Goal: Find specific page/section: Find specific page/section

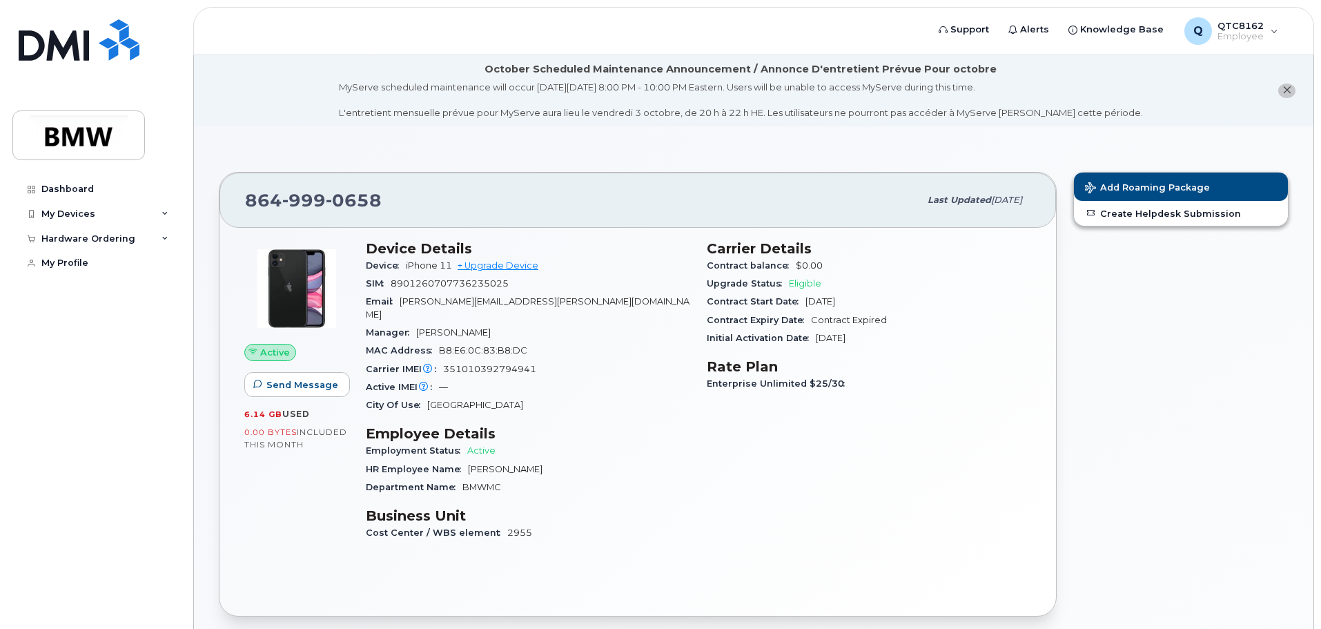
click at [295, 434] on span "included this month" at bounding box center [295, 438] width 103 height 23
click at [292, 456] on div "Active Send Message 6.14 GB  used 0.00 Bytes  included this month" at bounding box center [296, 397] width 121 height 330
click at [70, 206] on div "My Devices" at bounding box center [95, 214] width 167 height 25
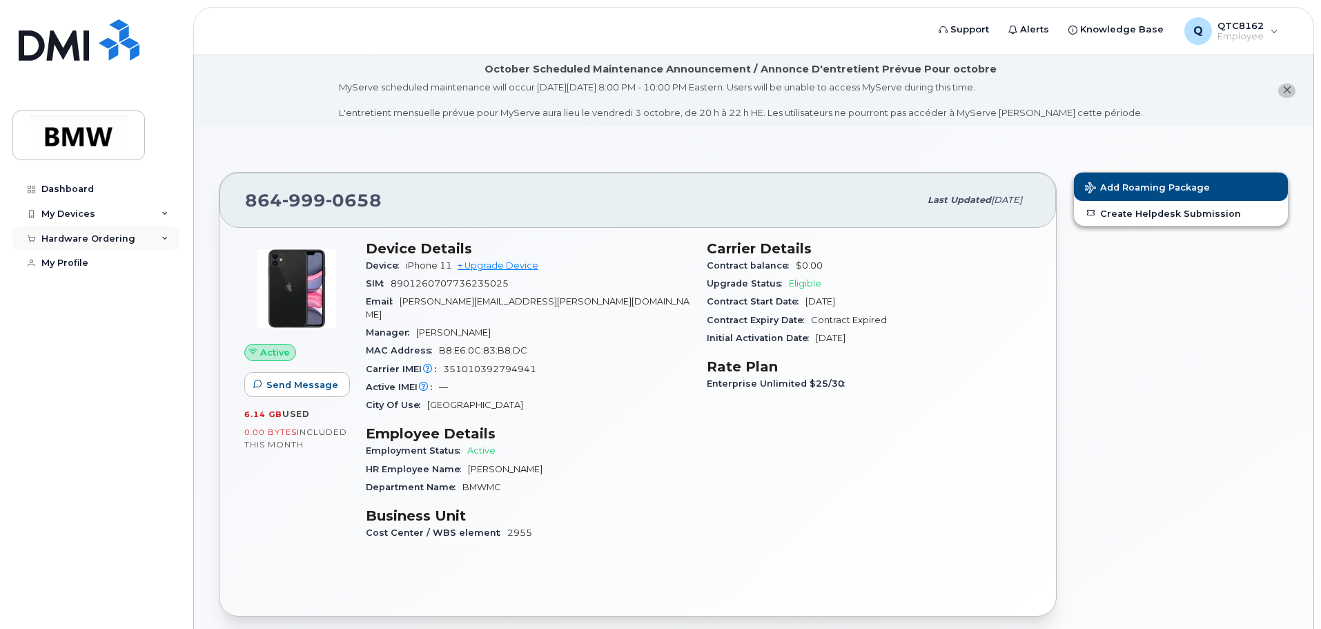
click at [75, 232] on div "Hardware Ordering" at bounding box center [95, 238] width 167 height 25
